Goal: Ask a question

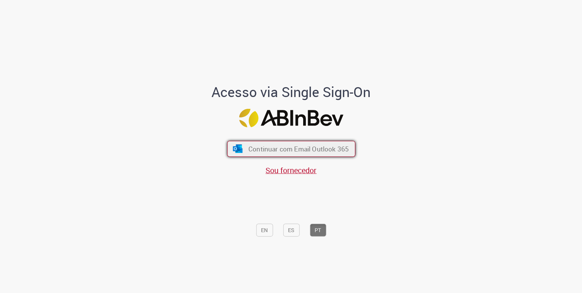
click at [325, 148] on span "Continuar com Email Outlook 365" at bounding box center [298, 148] width 100 height 9
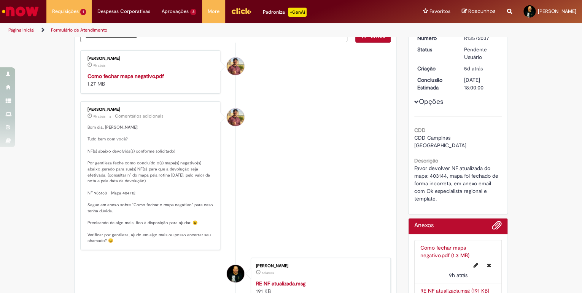
scroll to position [61, 0]
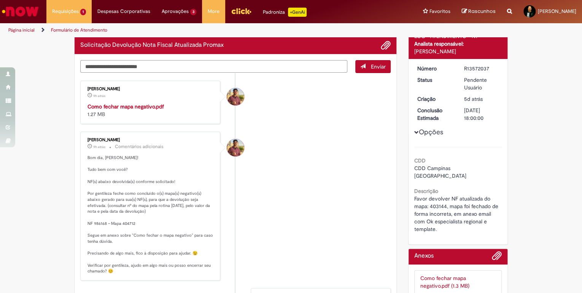
click at [141, 67] on textarea "Digite sua mensagem aqui..." at bounding box center [213, 66] width 267 height 13
type textarea "********"
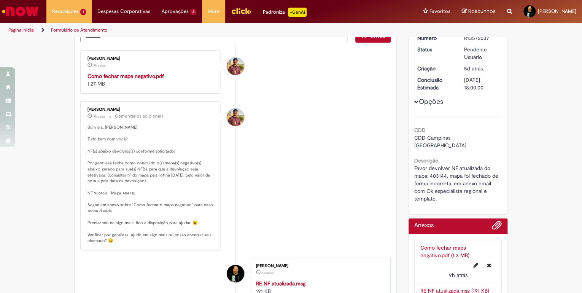
scroll to position [0, 0]
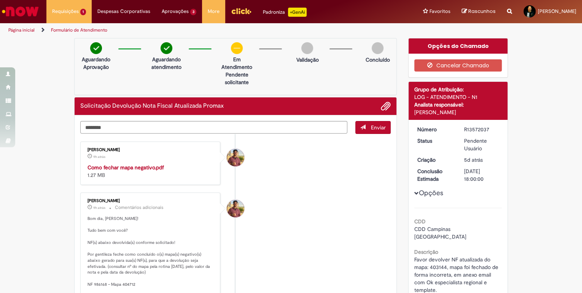
click at [366, 127] on button "Enviar" at bounding box center [372, 127] width 35 height 13
